Goal: Communication & Community: Answer question/provide support

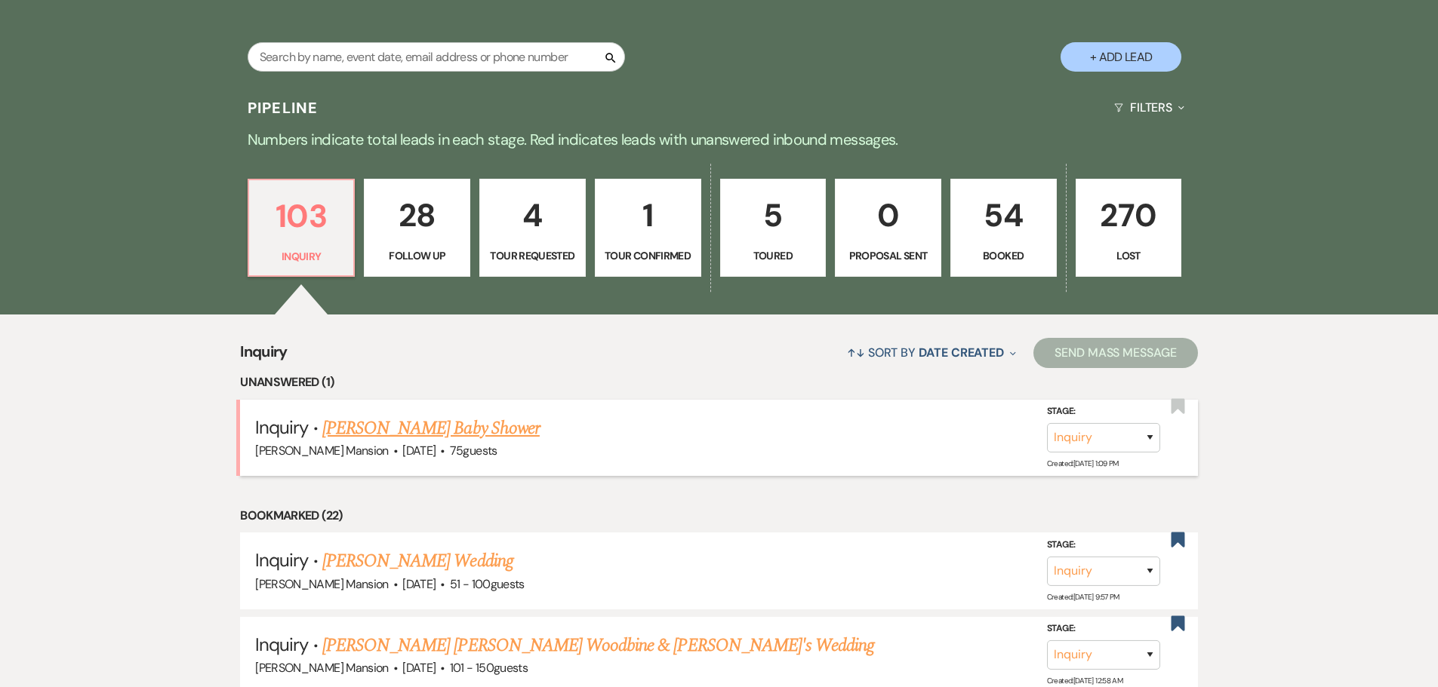
click at [380, 431] on link "[PERSON_NAME] Baby Shower" at bounding box center [430, 428] width 217 height 27
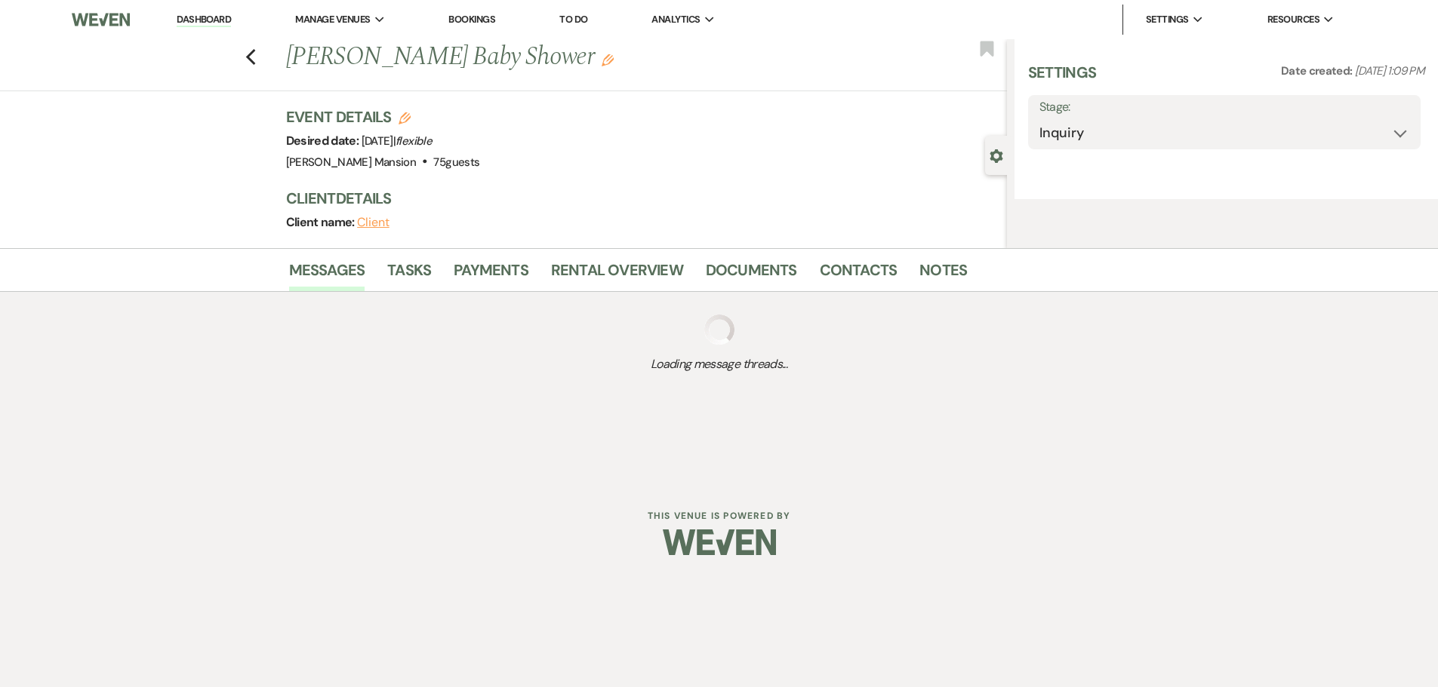
select select "22"
select select "3"
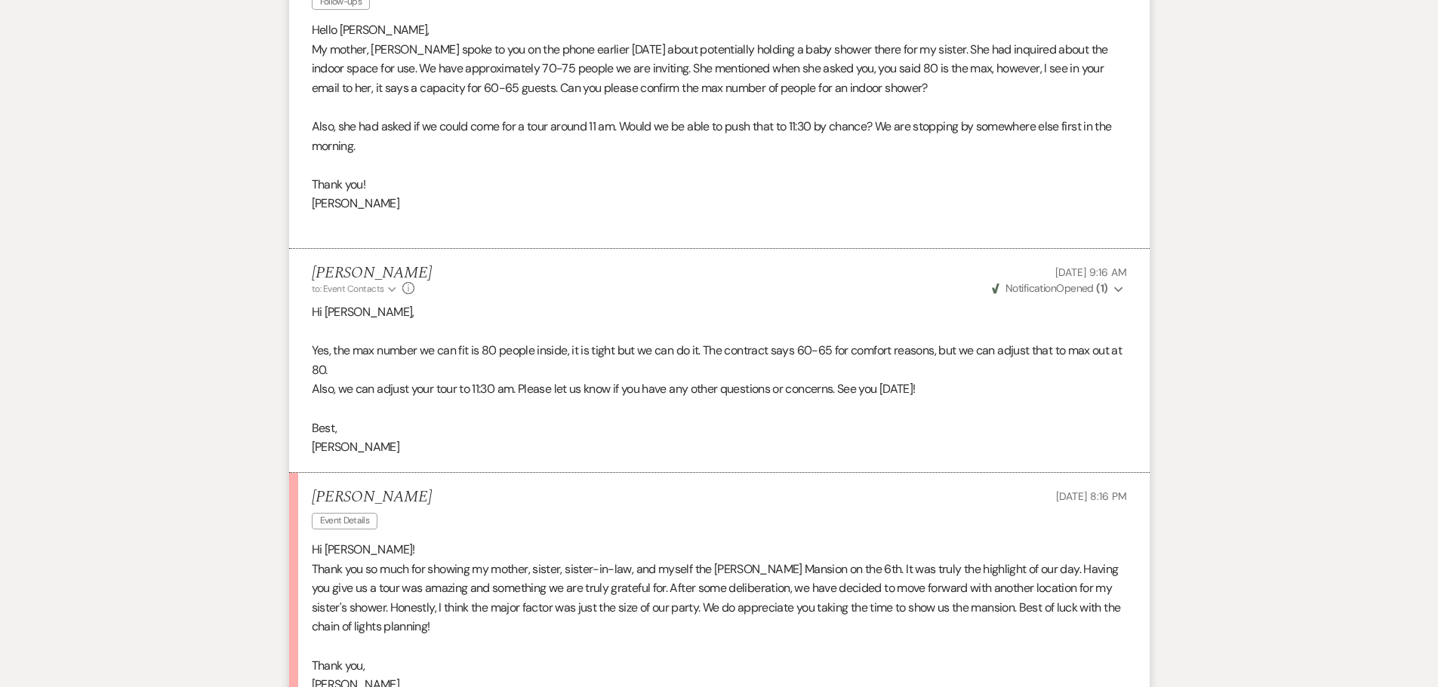
scroll to position [1594, 0]
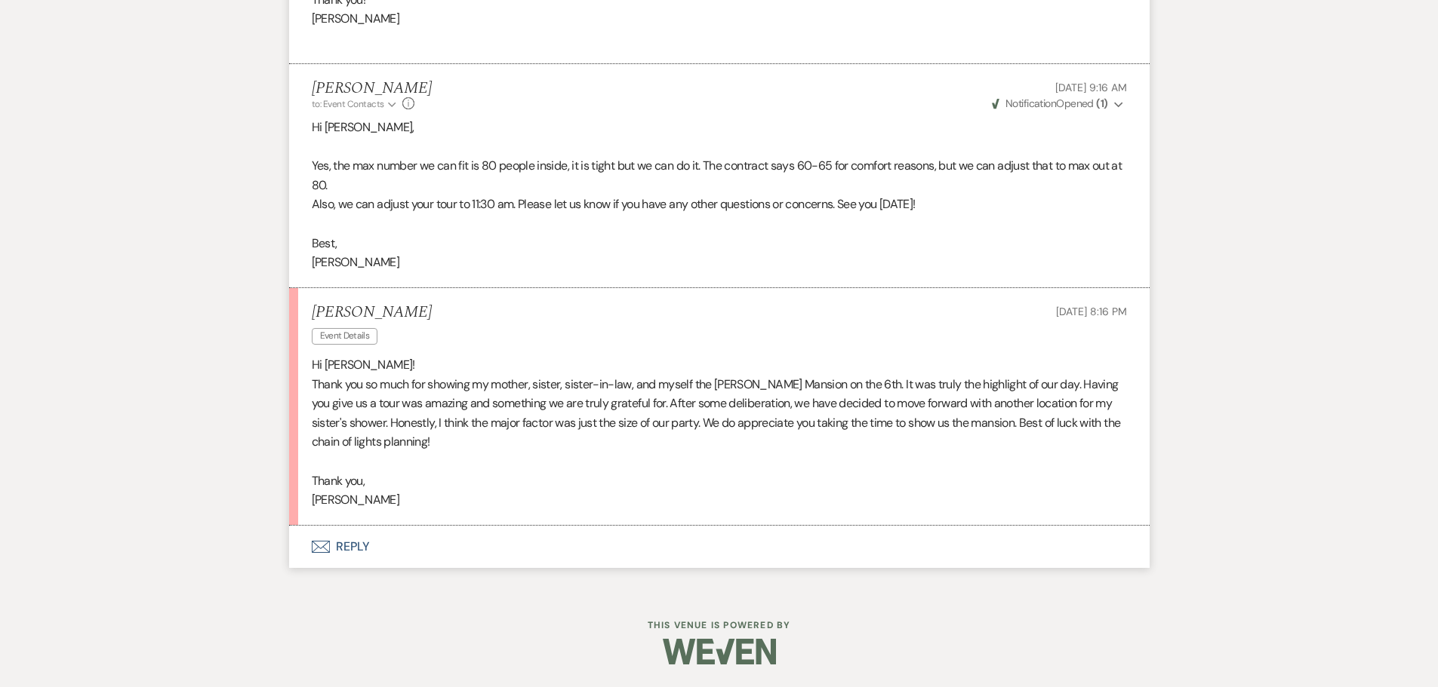
click at [344, 546] on button "Envelope Reply" at bounding box center [719, 547] width 860 height 42
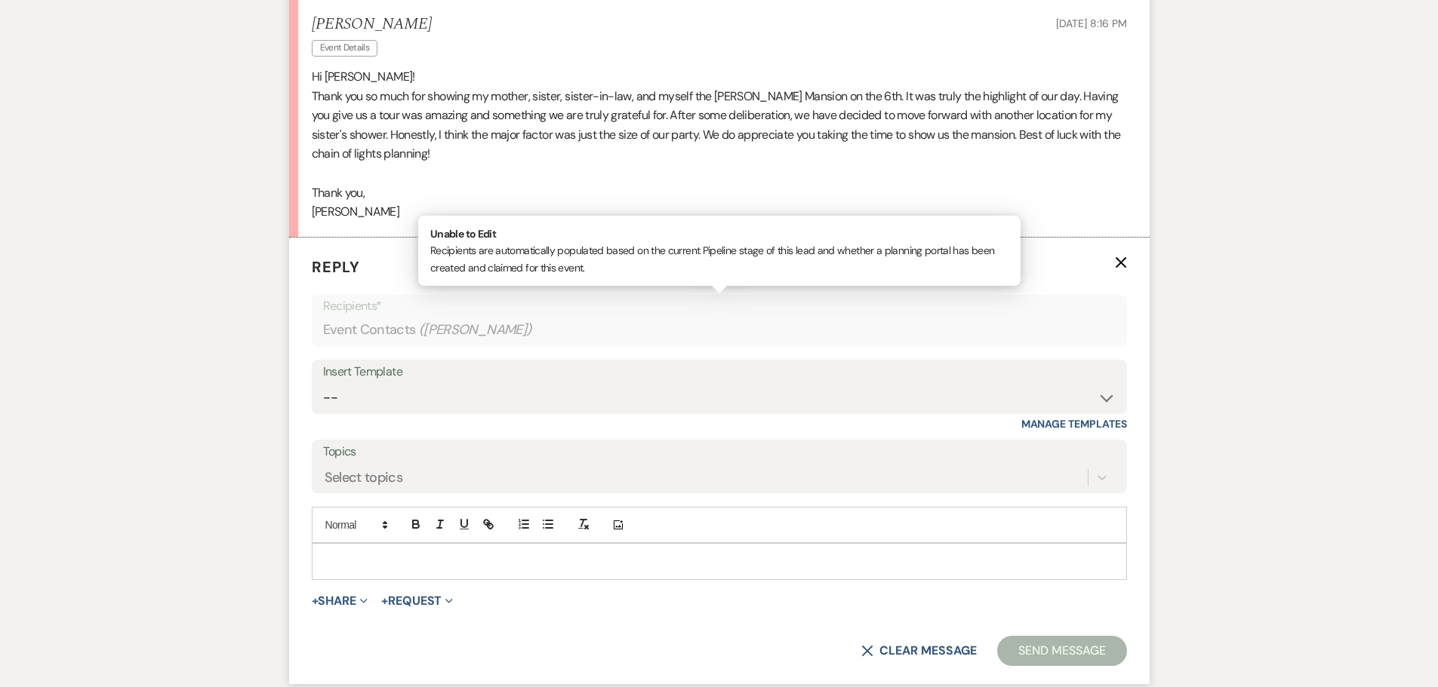
scroll to position [2016, 0]
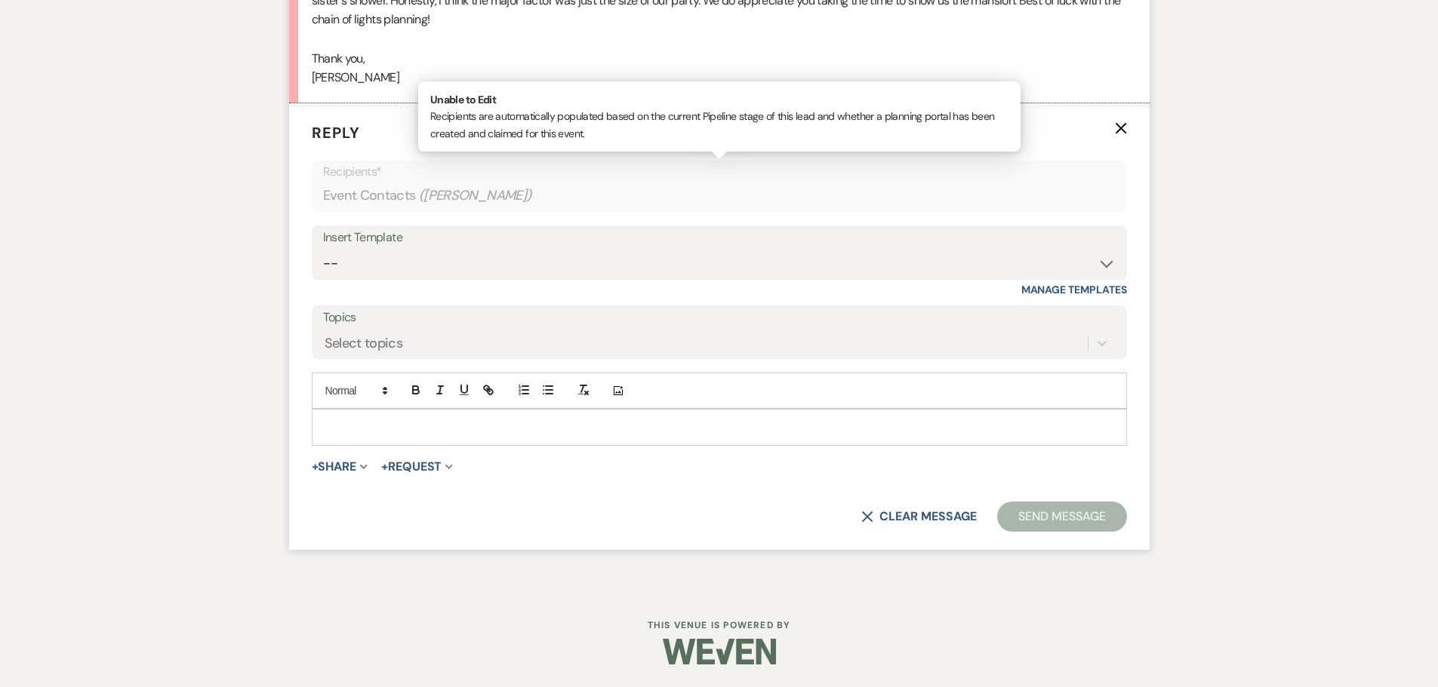
click at [342, 429] on p at bounding box center [719, 427] width 791 height 17
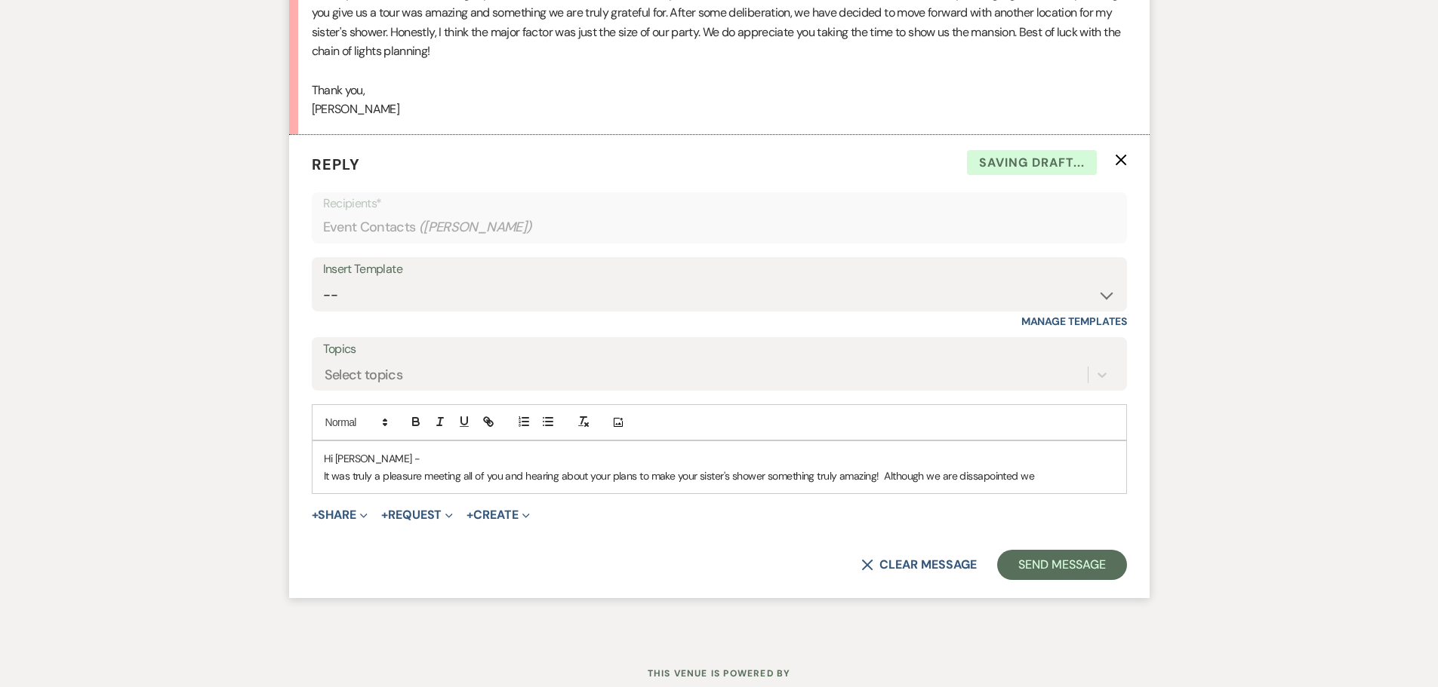
scroll to position [1958, 0]
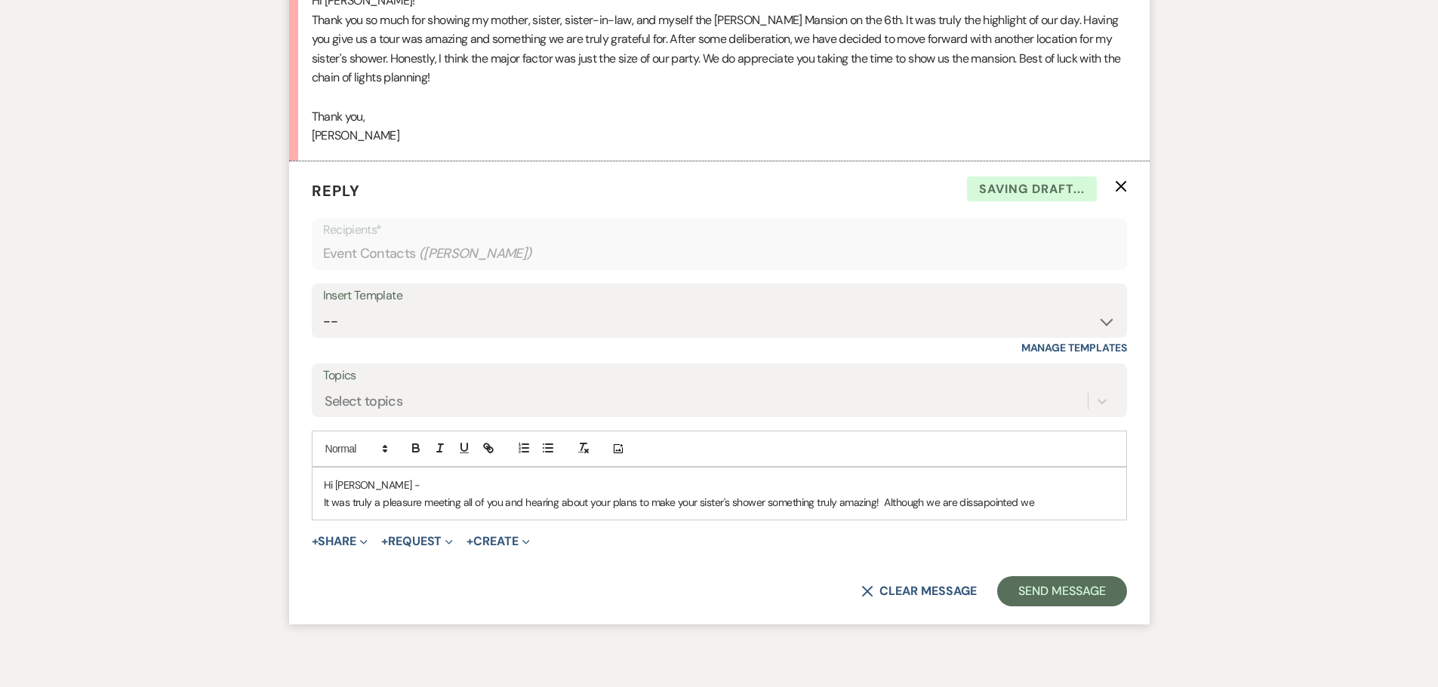
click at [989, 503] on p "It was truly a pleasure meeting all of you and hearing about your plans to make…" at bounding box center [719, 502] width 791 height 17
drag, startPoint x: 1053, startPoint y: 500, endPoint x: 1068, endPoint y: 497, distance: 15.4
click at [1053, 500] on p "It was truly a pleasure meeting all of you and hearing about your plans to make…" at bounding box center [719, 502] width 791 height 17
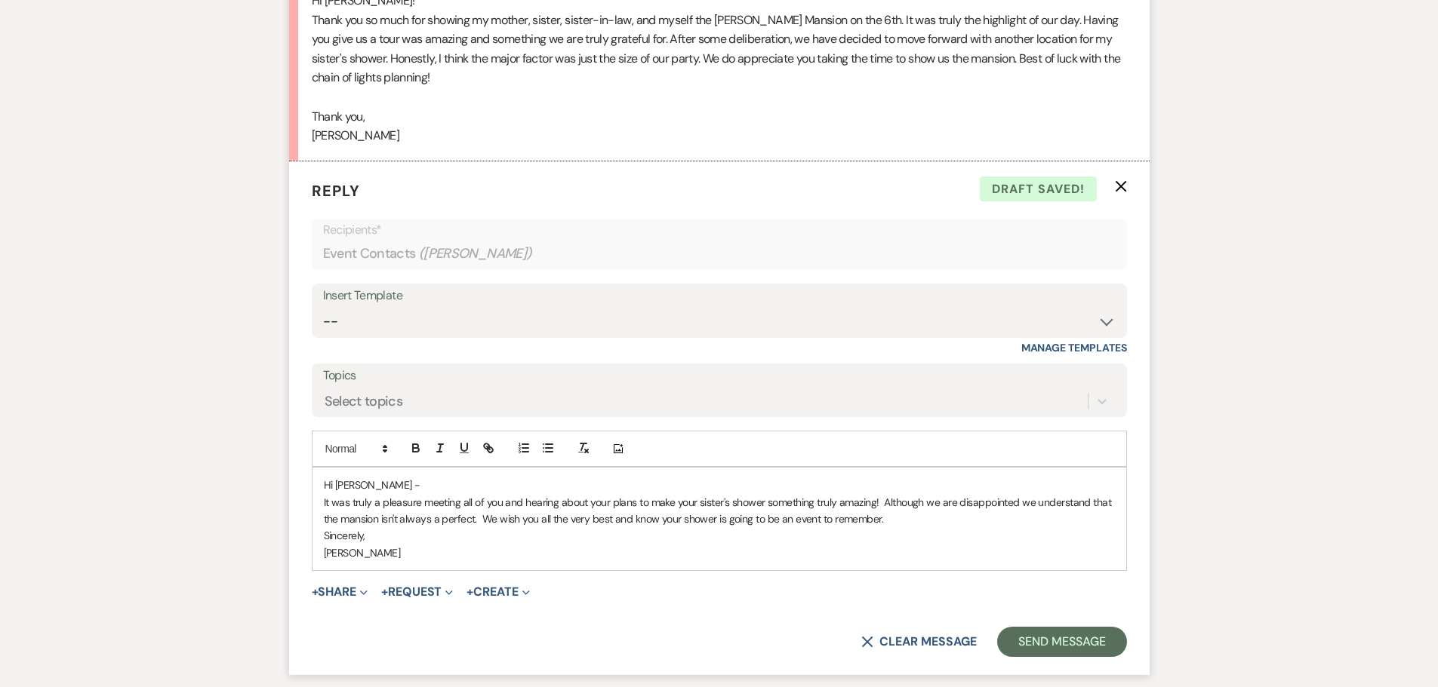
click at [1019, 501] on p "It was truly a pleasure meeting all of you and hearing about your plans to make…" at bounding box center [719, 511] width 791 height 34
click at [472, 518] on p "It was truly a pleasure meeting all of you and hearing about your plans to make…" at bounding box center [719, 511] width 791 height 34
click at [1038, 647] on button "Send Message" at bounding box center [1061, 642] width 129 height 30
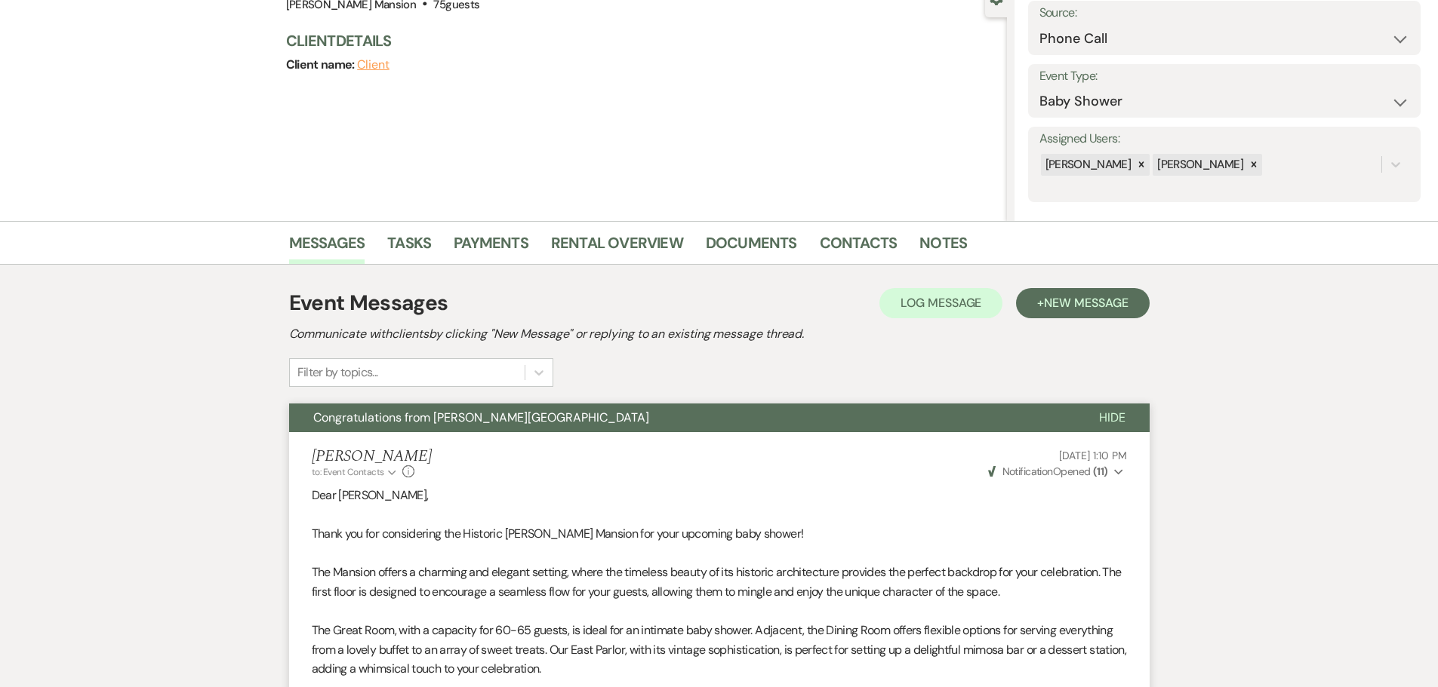
scroll to position [0, 0]
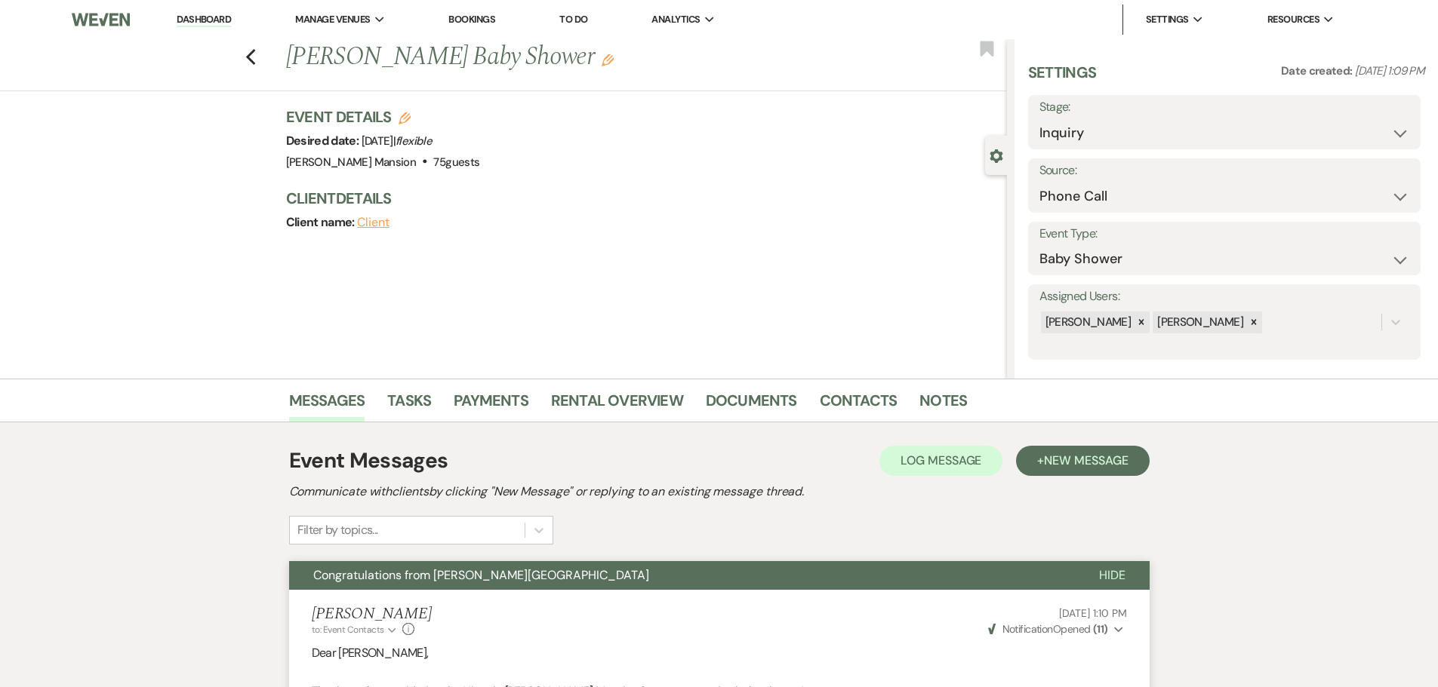
click at [218, 19] on link "Dashboard" at bounding box center [204, 20] width 54 height 14
